Goal: Find specific page/section: Find specific page/section

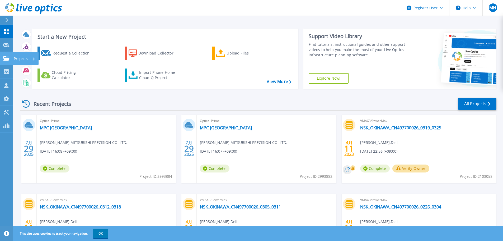
click at [10, 59] on div "Projects" at bounding box center [15, 58] width 25 height 5
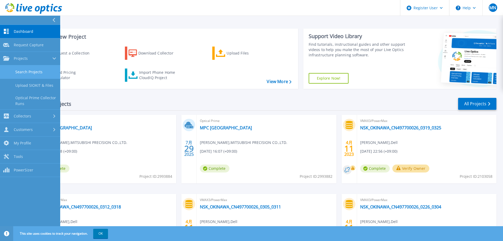
click at [39, 74] on link "Search Projects" at bounding box center [30, 71] width 60 height 13
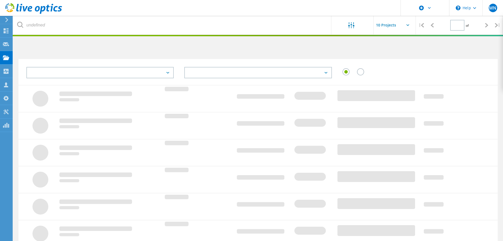
type input "1"
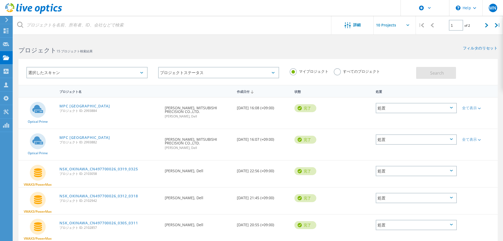
click at [65, 74] on div "選択したスキャン" at bounding box center [86, 72] width 121 height 11
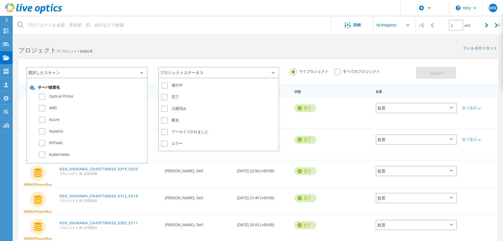
click at [174, 75] on div "プロジェクトステータス" at bounding box center [218, 72] width 121 height 11
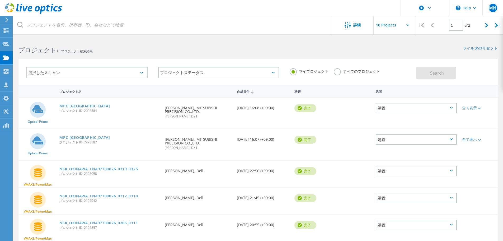
click at [143, 47] on h2 "プロジェクト 15 プロジェクト検索結果" at bounding box center [136, 50] width 234 height 9
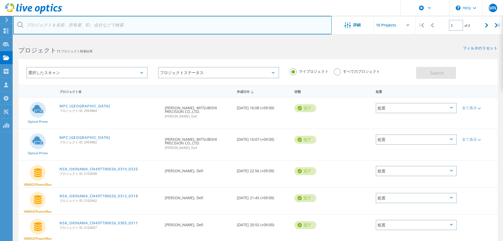
click at [86, 28] on input "text" at bounding box center [172, 25] width 319 height 19
type input "ま"
type input "m"
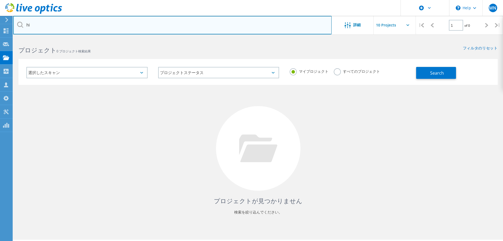
type input "h"
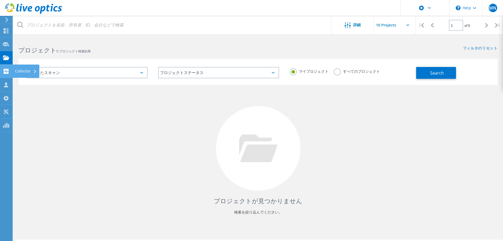
click at [8, 69] on use at bounding box center [6, 71] width 5 height 5
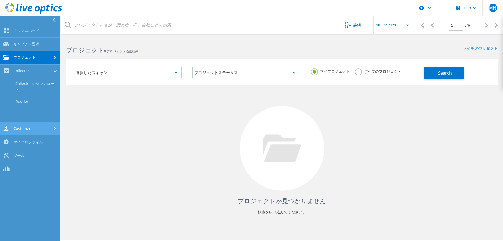
click at [43, 129] on link "Customers" at bounding box center [30, 128] width 60 height 13
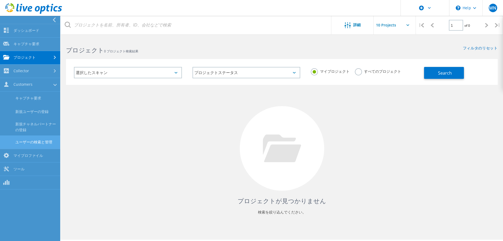
click at [46, 144] on link "ユーザーの検索と管理" at bounding box center [30, 141] width 60 height 13
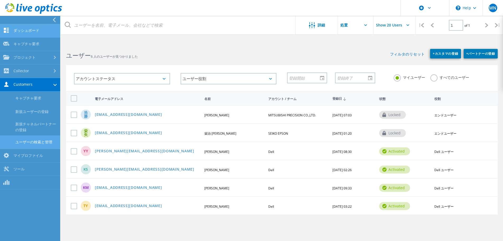
click at [34, 29] on link "ダッシュボード" at bounding box center [30, 30] width 60 height 13
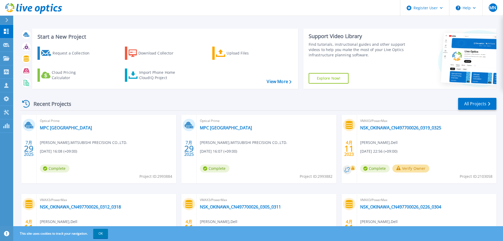
click at [103, 20] on div "Start a New Project Request a Collection Download Collector Upload Files Cloud …" at bounding box center [258, 138] width 490 height 277
